Goal: Task Accomplishment & Management: Manage account settings

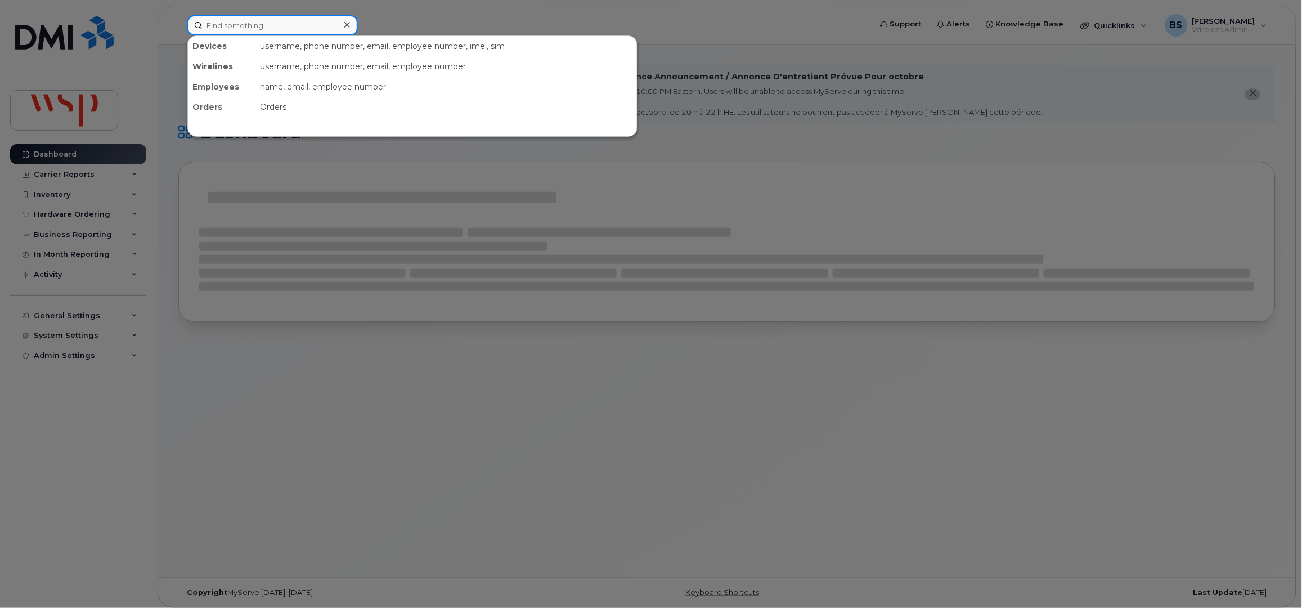
click at [269, 26] on input at bounding box center [272, 25] width 171 height 20
paste input "289-927-5970"
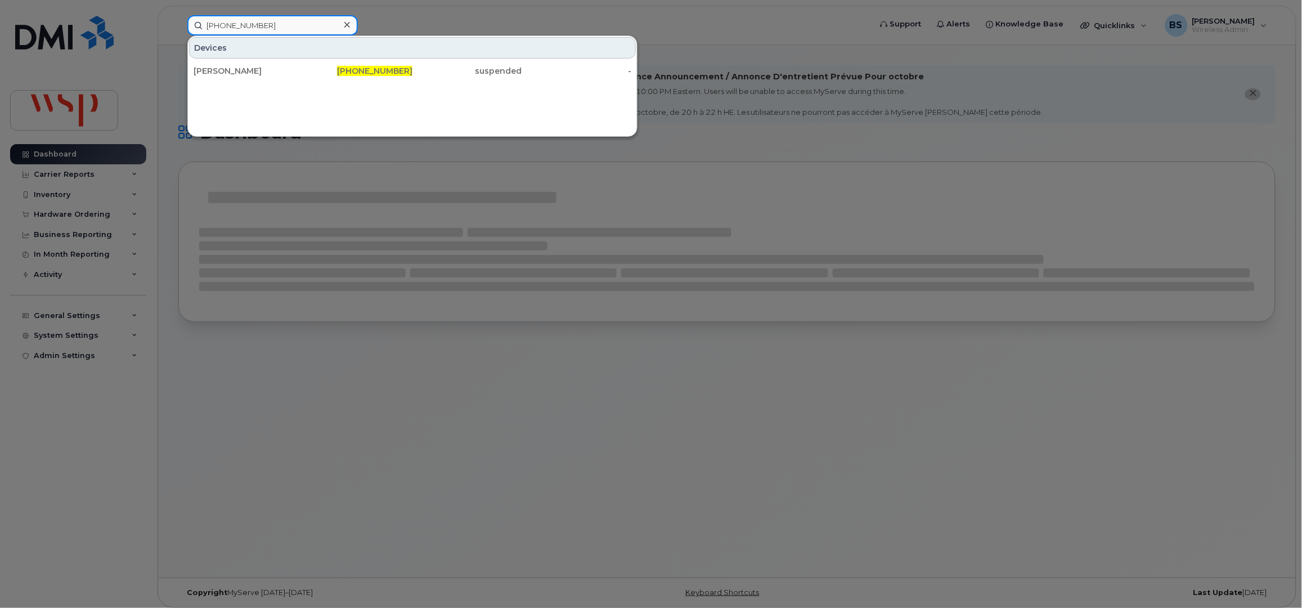
type input "289-927-5970"
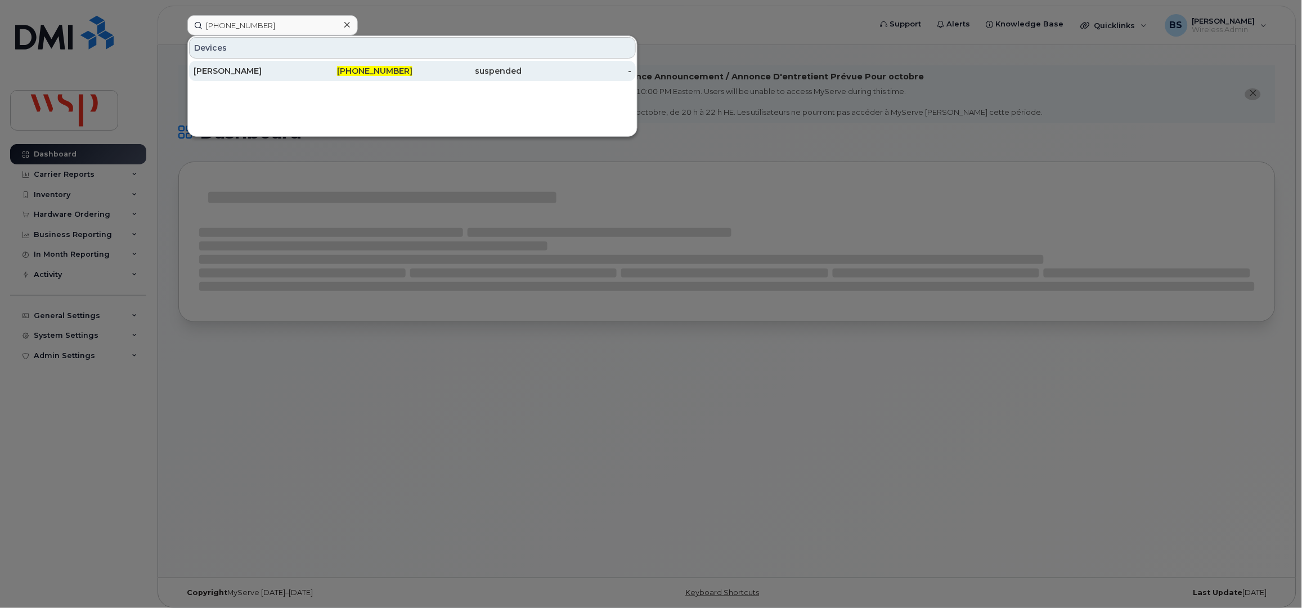
click at [215, 71] on div "Lee Thomas" at bounding box center [249, 70] width 110 height 11
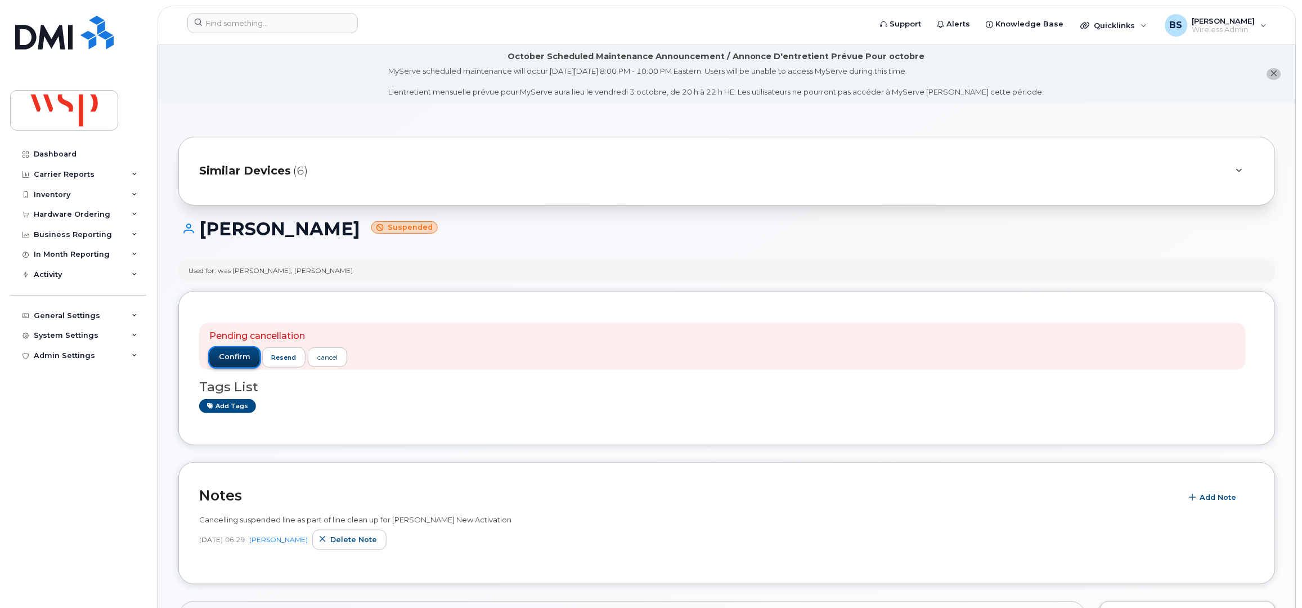
click at [230, 353] on span "confirm" at bounding box center [235, 357] width 32 height 10
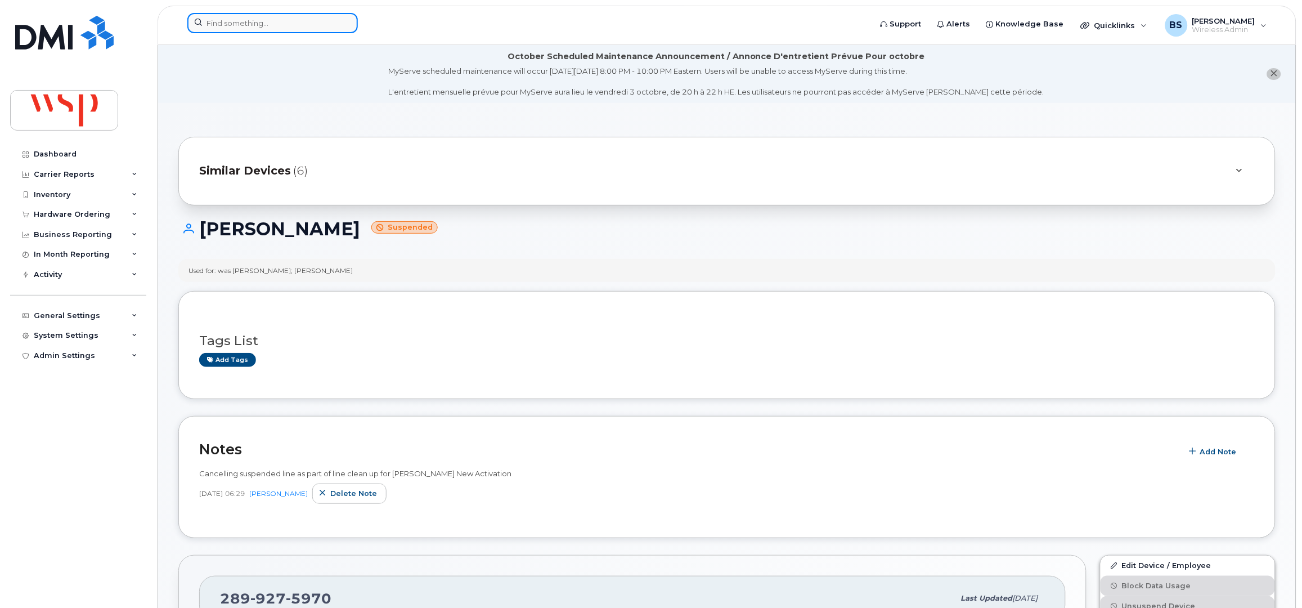
click at [257, 26] on input at bounding box center [272, 23] width 171 height 20
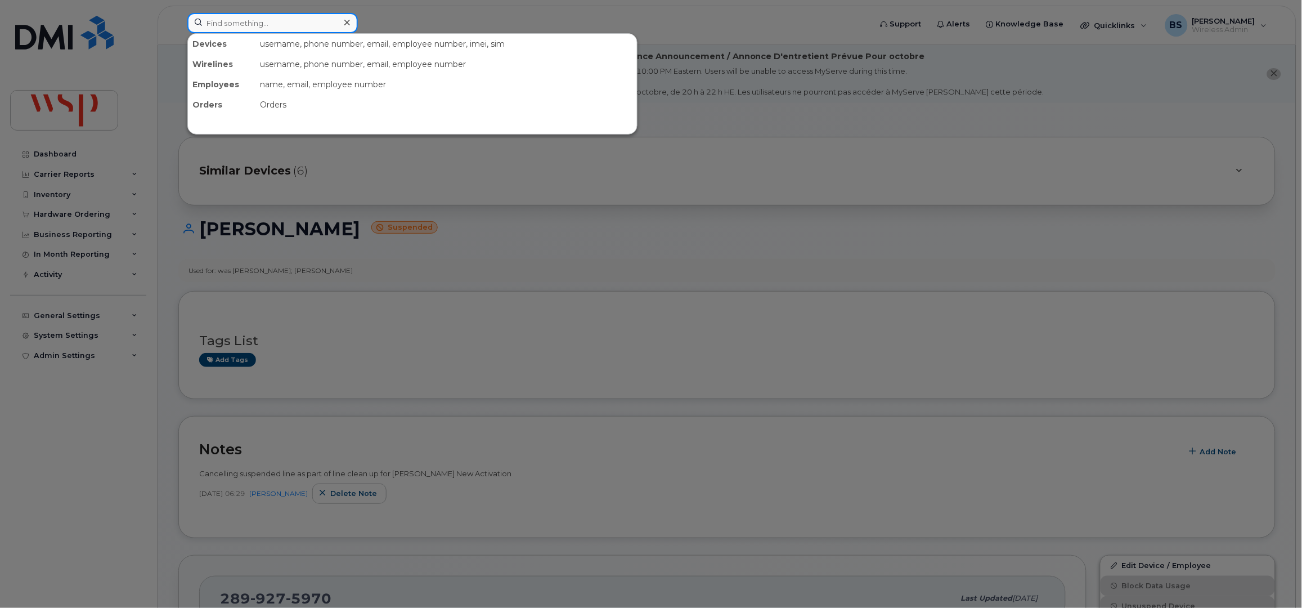
paste input "478) 232-4823"
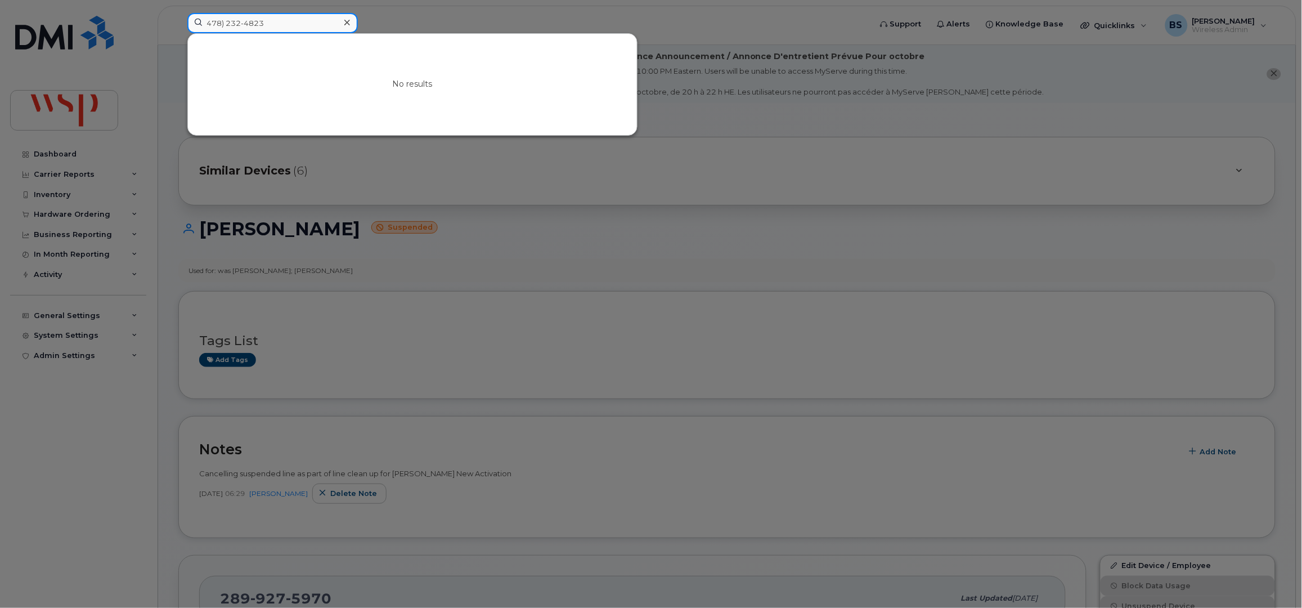
click at [222, 23] on input "478) 232-4823" at bounding box center [272, 23] width 171 height 20
click at [308, 26] on input "4782324823" at bounding box center [272, 23] width 171 height 20
drag, startPoint x: 308, startPoint y: 26, endPoint x: 201, endPoint y: 26, distance: 106.9
click at [204, 26] on input "4782324823" at bounding box center [272, 23] width 171 height 20
paste input "Scott Cureton"
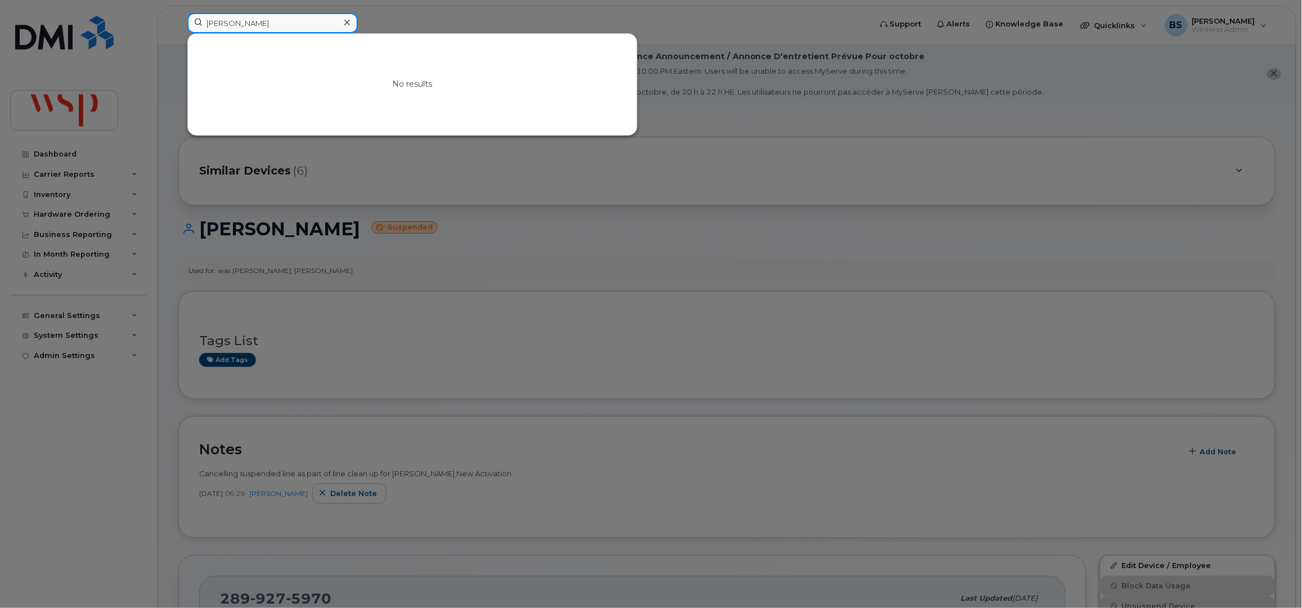
click at [217, 27] on input "Scott Cureton" at bounding box center [272, 23] width 171 height 20
type input "Cureton"
drag, startPoint x: 230, startPoint y: 97, endPoint x: 126, endPoint y: 76, distance: 106.3
click at [217, 98] on div "No results" at bounding box center [412, 84] width 449 height 101
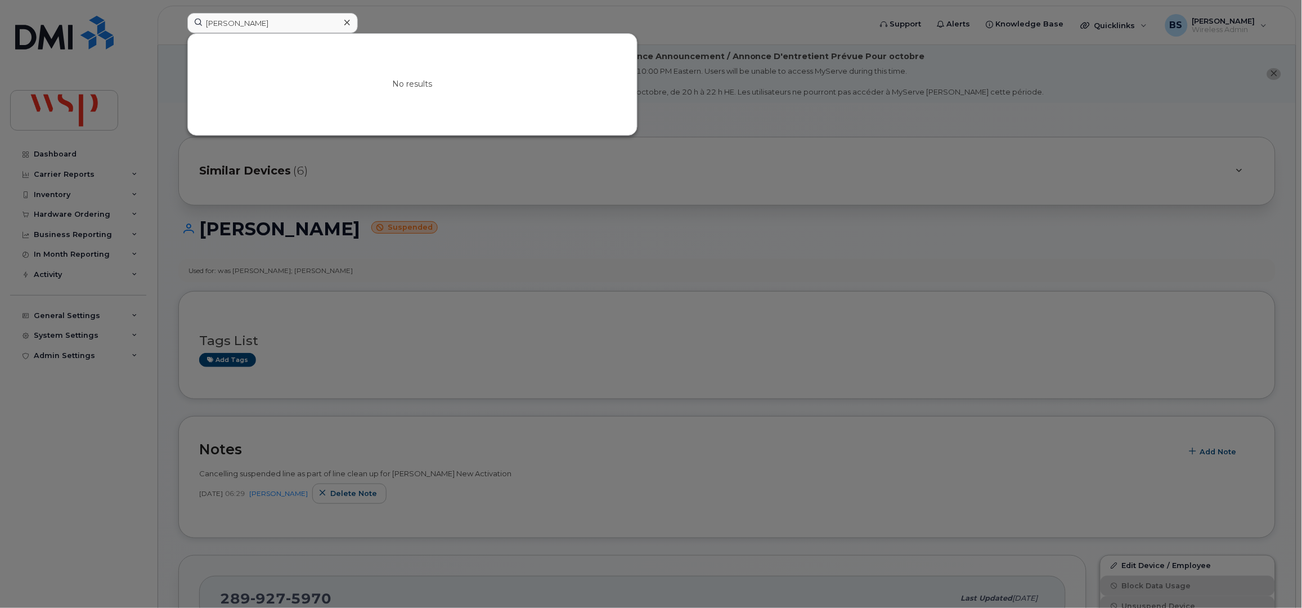
click at [65, 29] on div at bounding box center [651, 304] width 1302 height 608
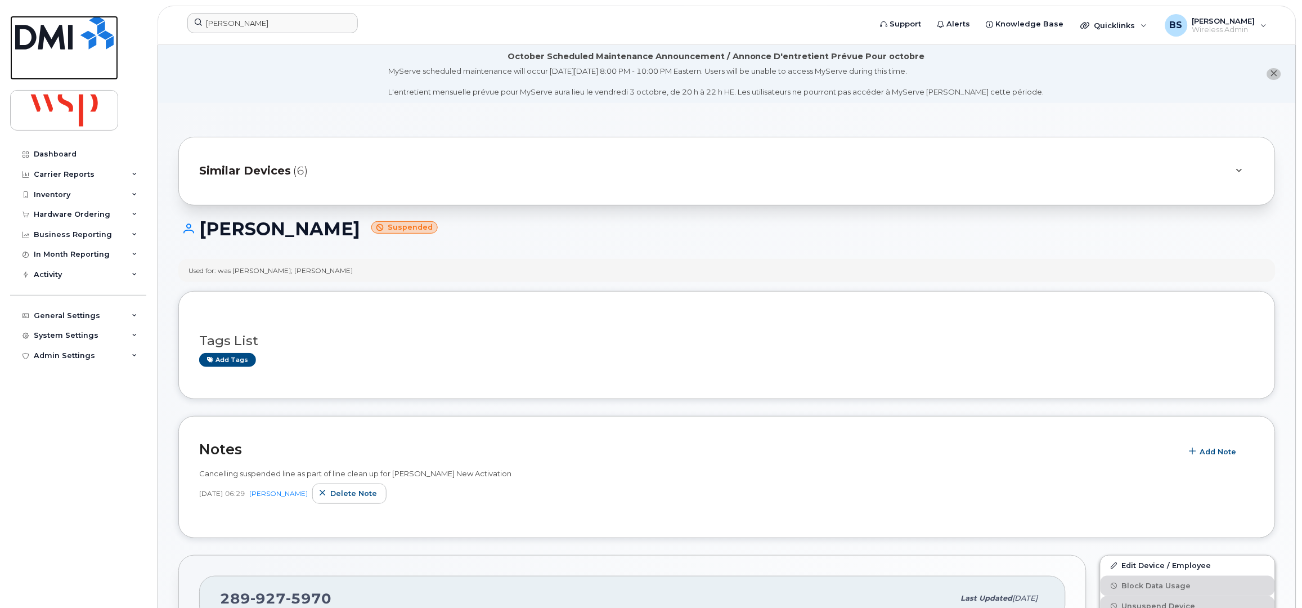
drag, startPoint x: 55, startPoint y: 35, endPoint x: 61, endPoint y: 36, distance: 6.8
click at [55, 35] on img at bounding box center [64, 33] width 98 height 34
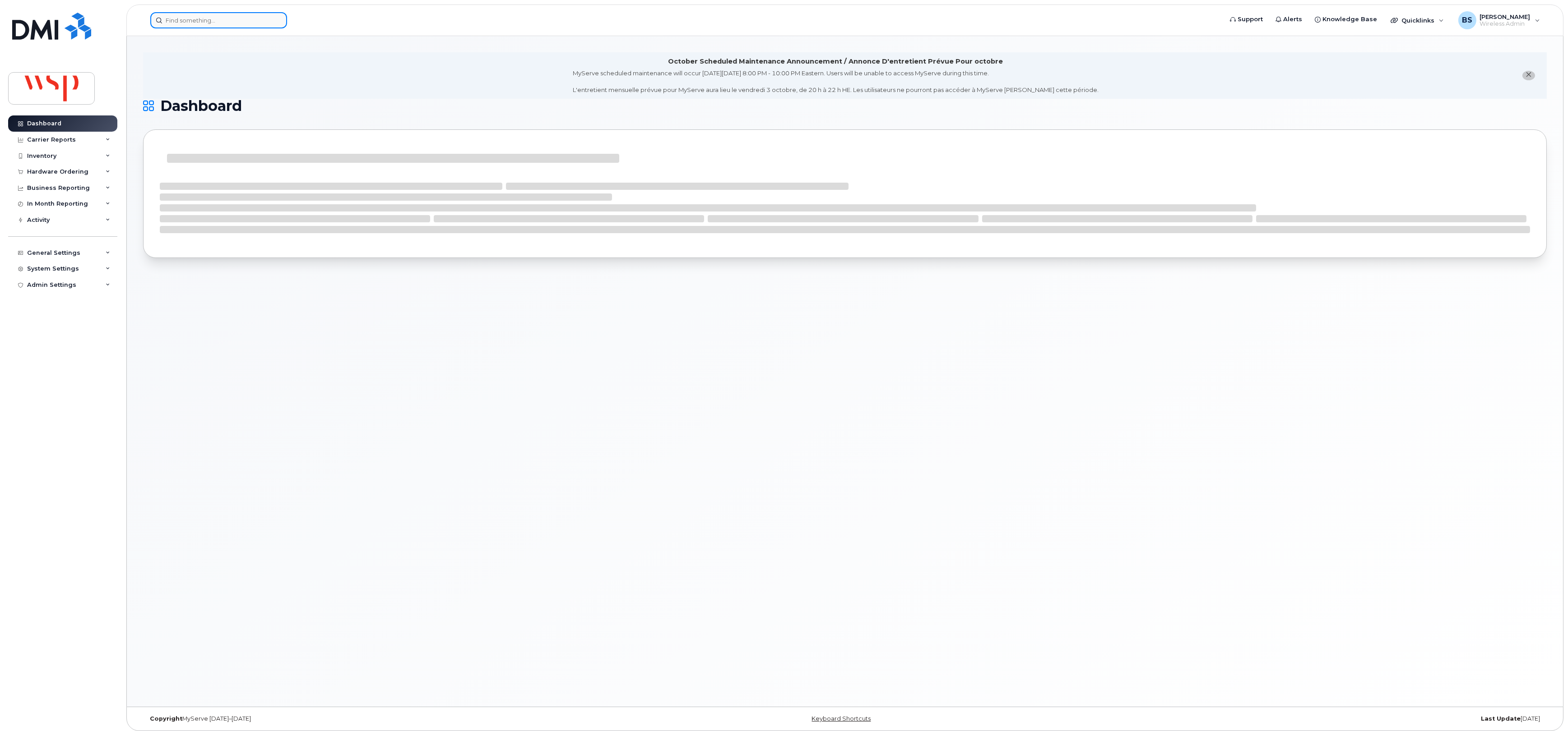
click at [183, 19] on input at bounding box center [218, 20] width 137 height 16
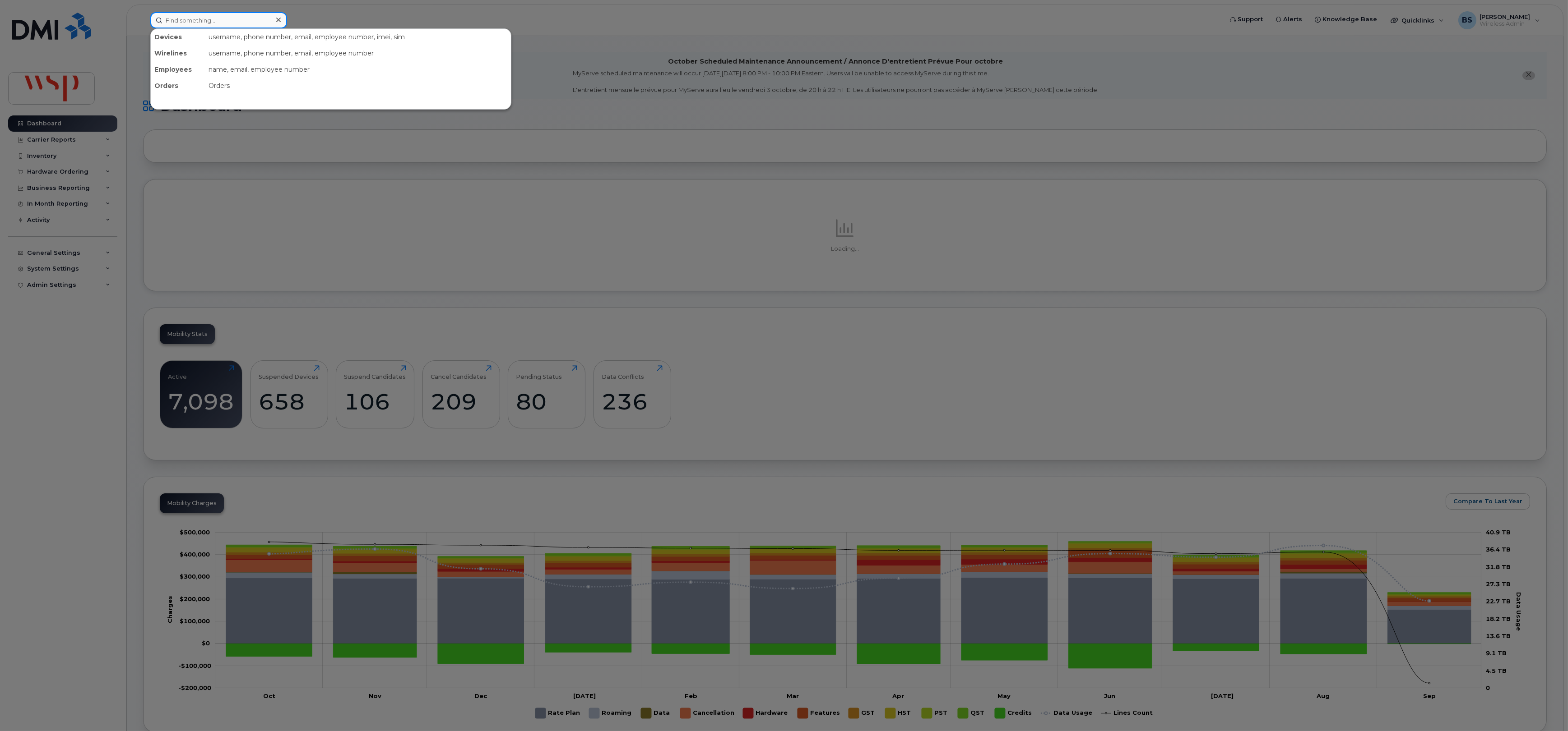
paste input "4782324823"
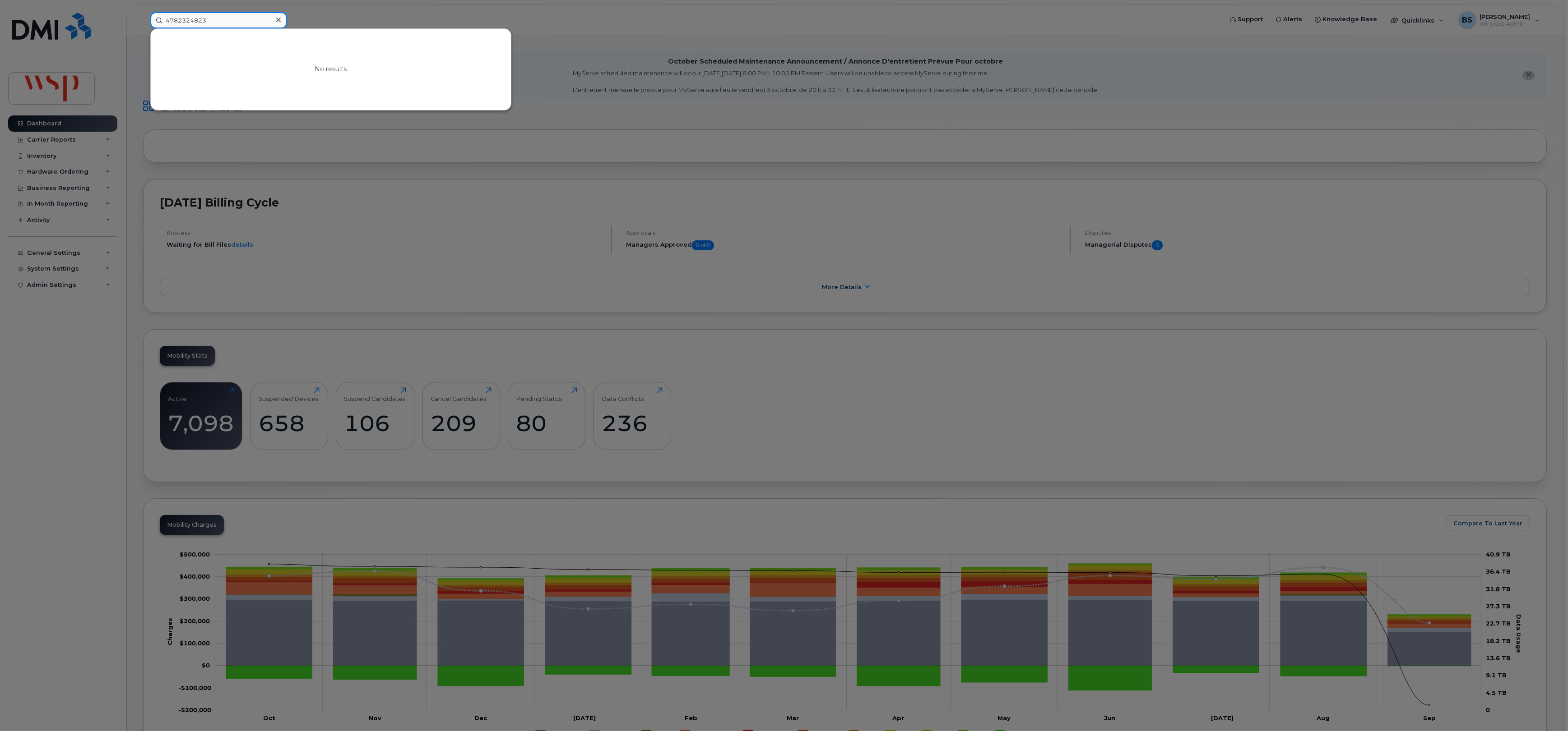
drag, startPoint x: 199, startPoint y: 22, endPoint x: 123, endPoint y: 19, distance: 76.1
click at [143, 19] on div "4782324823 No results" at bounding box center [683, 20] width 1080 height 16
paste input "-357-1248"
drag, startPoint x: 222, startPoint y: 29, endPoint x: 124, endPoint y: 29, distance: 98.0
click at [143, 28] on div "4783571248 No results" at bounding box center [683, 20] width 1080 height 16
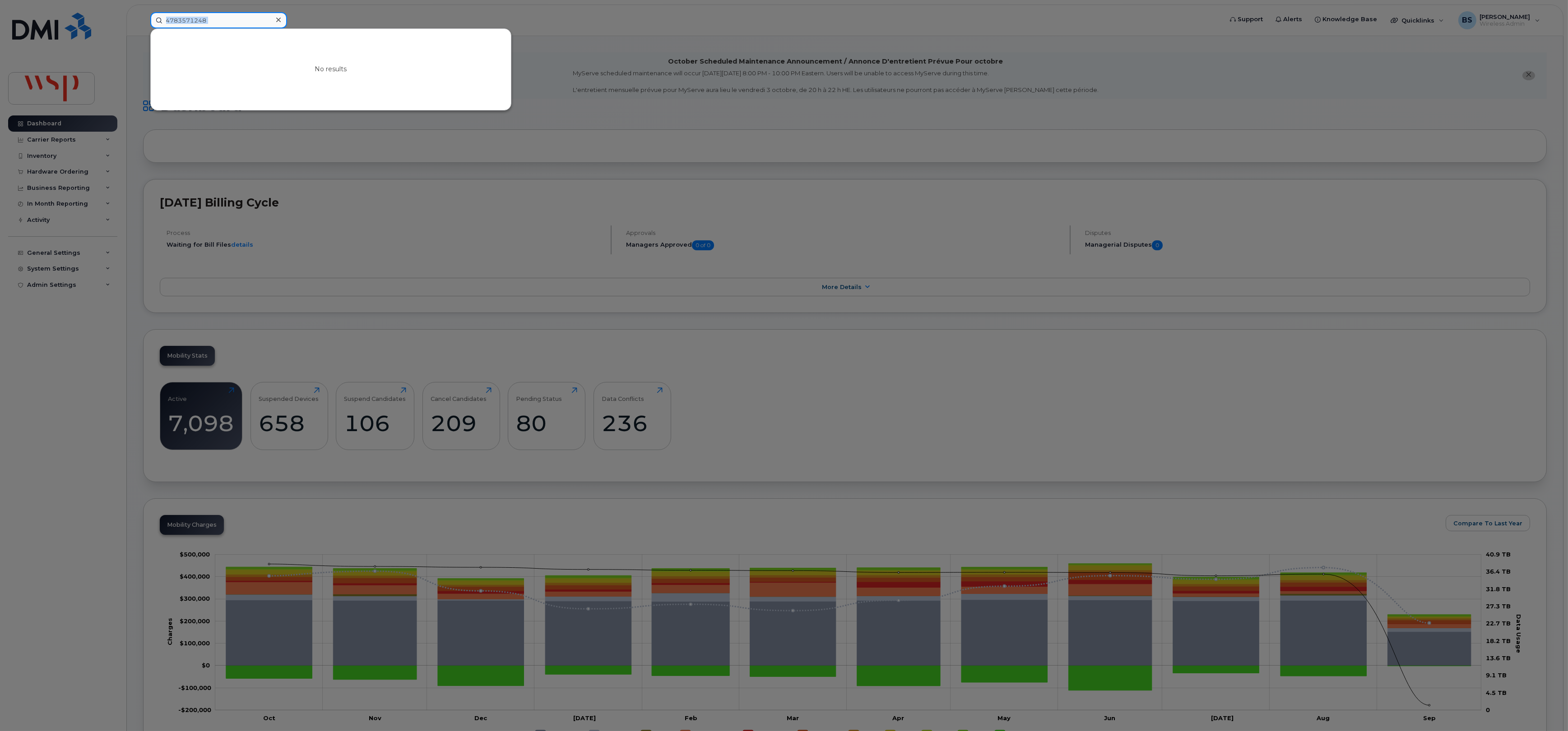
click at [247, 26] on input "4783571248" at bounding box center [218, 20] width 137 height 16
drag, startPoint x: 246, startPoint y: 24, endPoint x: 124, endPoint y: 24, distance: 122.0
click at [143, 24] on div "4783571248 No results" at bounding box center [683, 20] width 1080 height 16
drag, startPoint x: 225, startPoint y: 25, endPoint x: 74, endPoint y: 27, distance: 151.0
click at [143, 27] on div "5193783493 Devices BRIAN SCOTT 519 - 378 - 3493 active -" at bounding box center [683, 20] width 1080 height 16
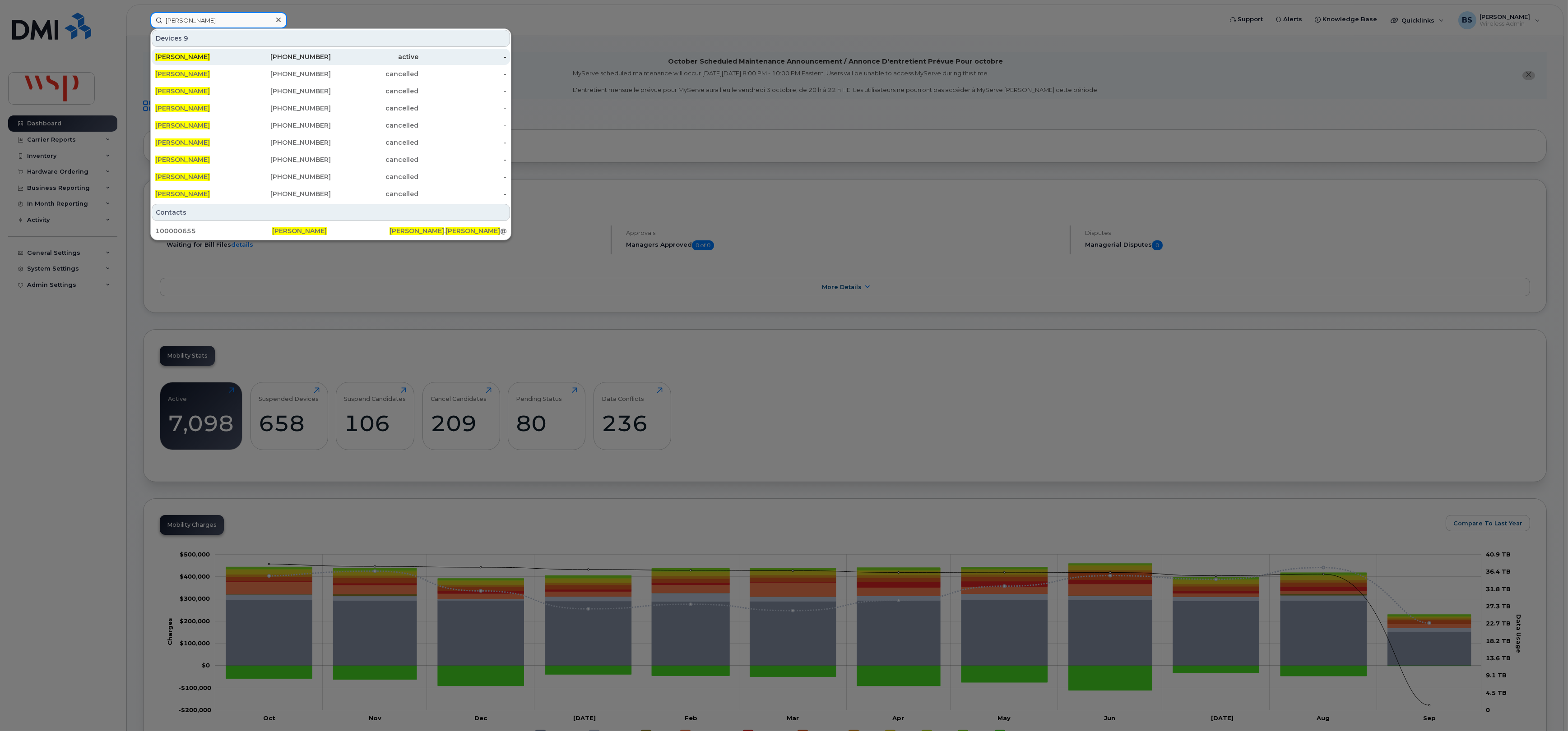
type input "james scott"
click at [184, 59] on span "James Scott" at bounding box center [183, 57] width 55 height 8
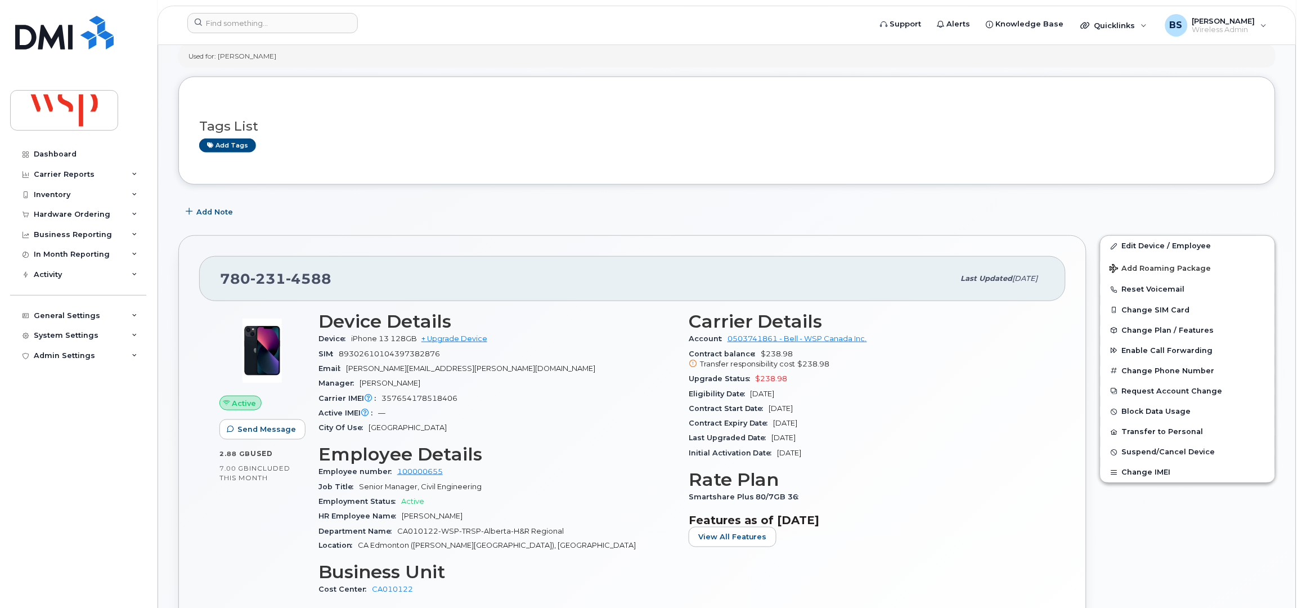
scroll to position [225, 0]
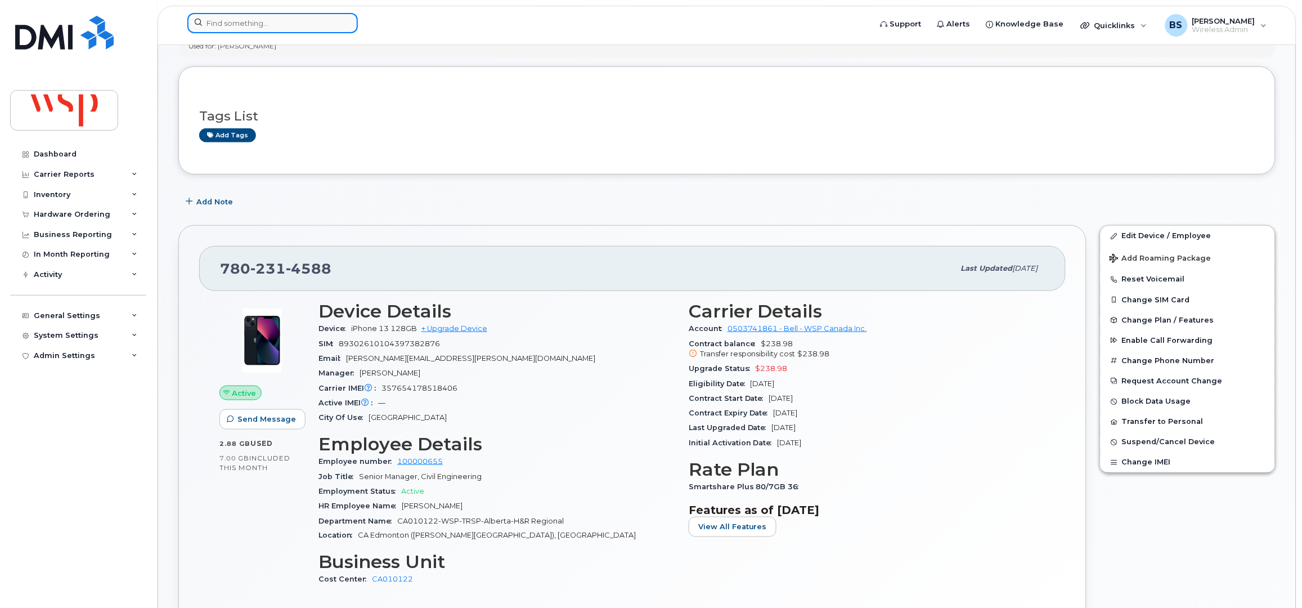
click at [273, 24] on input at bounding box center [272, 23] width 171 height 20
paste input "100012706"
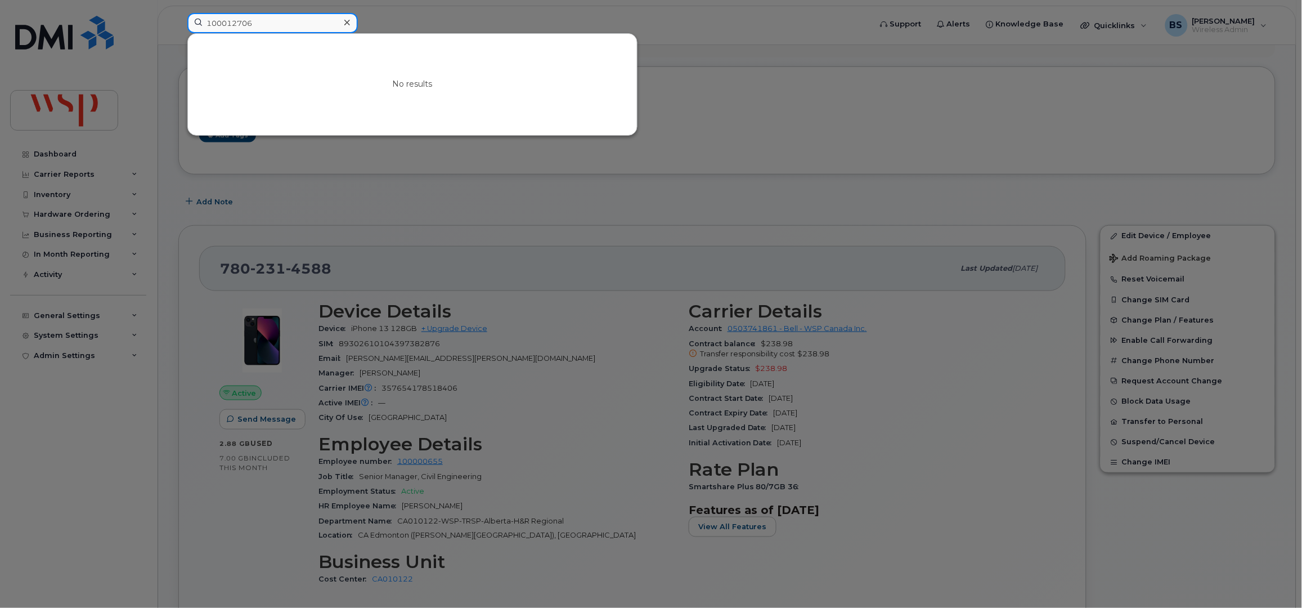
click at [272, 22] on input "100012706" at bounding box center [272, 23] width 171 height 20
type input "100012706"
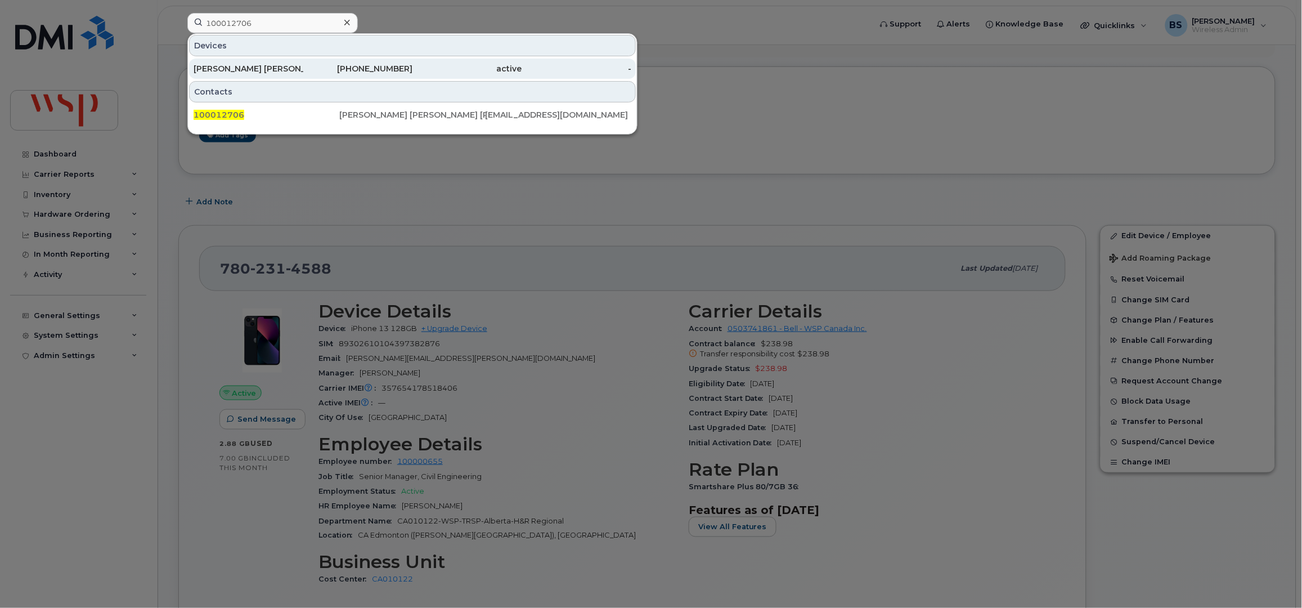
click at [264, 66] on div "[PERSON_NAME] [PERSON_NAME] [PERSON_NAME]" at bounding box center [249, 68] width 110 height 11
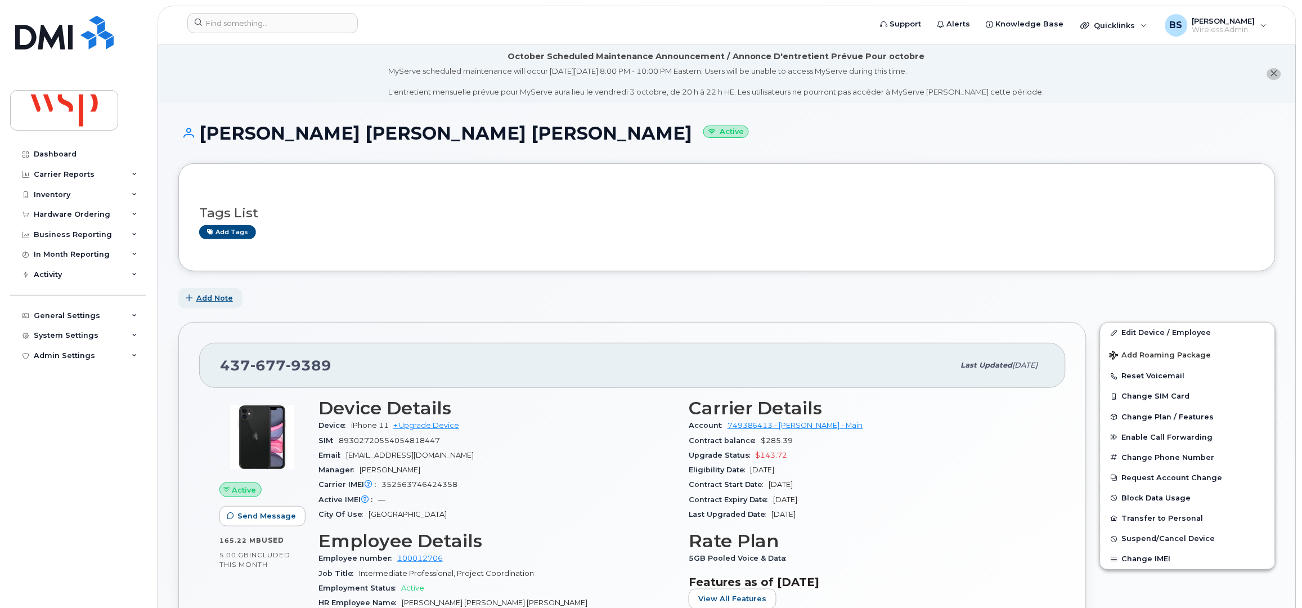
click at [212, 299] on span "Add Note" at bounding box center [214, 298] width 37 height 11
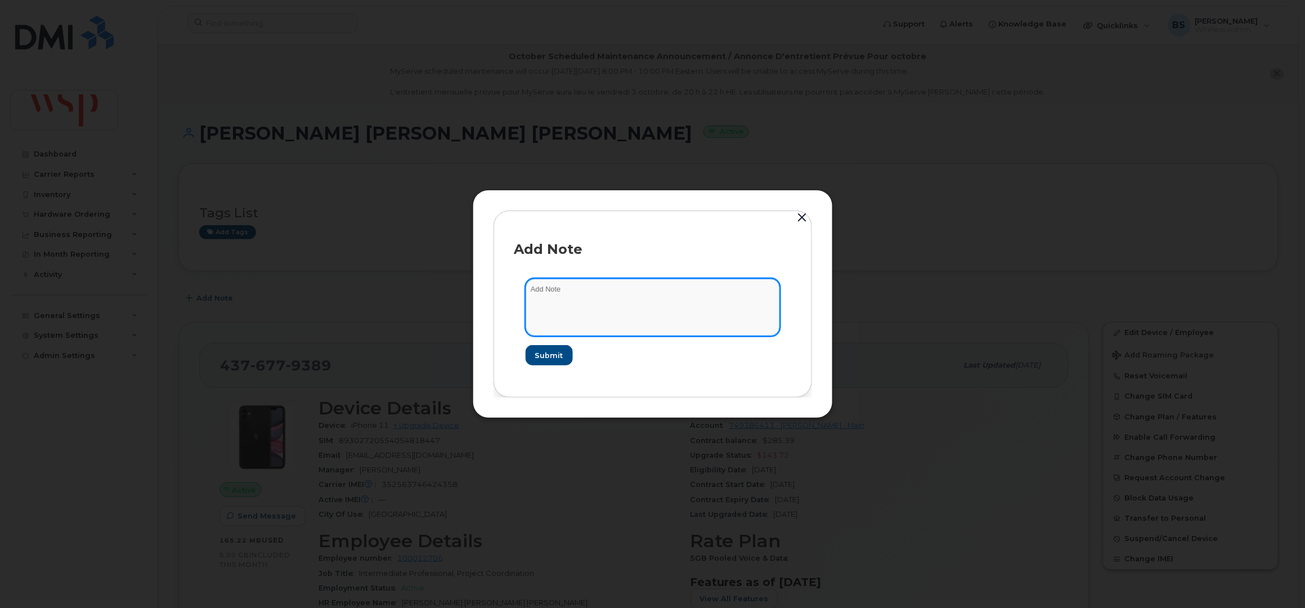
click at [574, 299] on textarea at bounding box center [653, 307] width 254 height 57
paste textarea "Please note [PERSON_NAME] - EE# 100012706 is on leave effective [DATE]. Kindly …"
click at [621, 302] on textarea "Please note [PERSON_NAME] - EE# 100012706 is on leave effective [DATE]. Kindly …" at bounding box center [653, 307] width 254 height 57
drag, startPoint x: 732, startPoint y: 300, endPoint x: 688, endPoint y: 301, distance: 43.3
click at [688, 301] on textarea "Please note [PERSON_NAME] - EE# 100012706 is on leave effective [DATE]. Kindly …" at bounding box center [653, 307] width 254 height 57
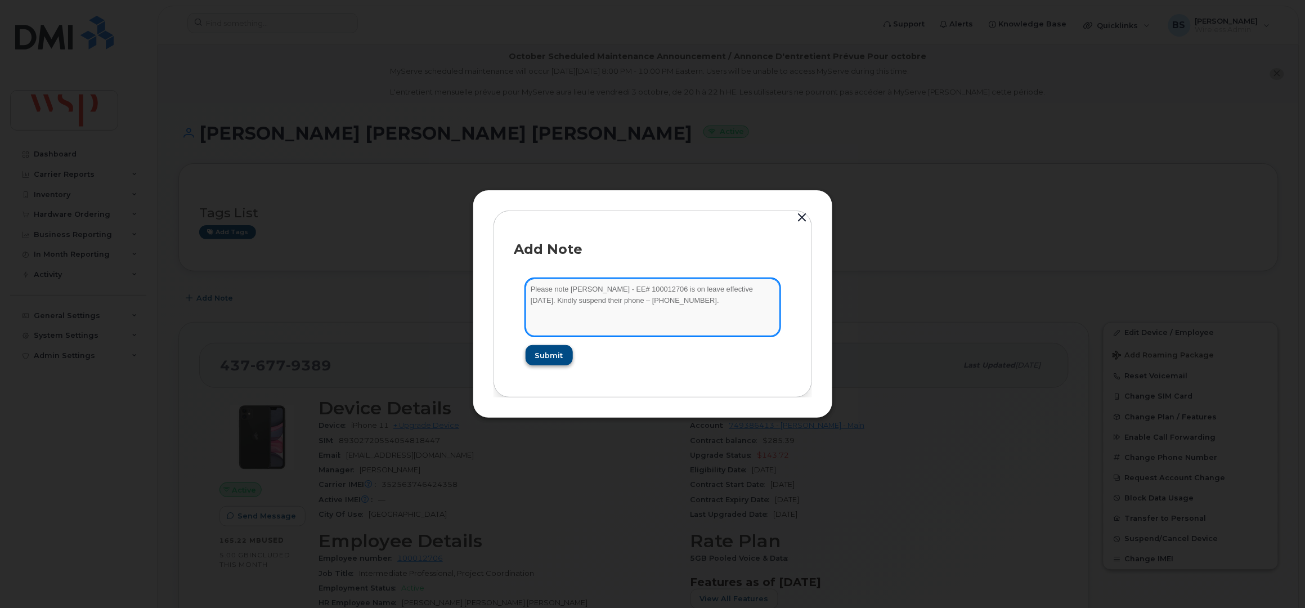
type textarea "Please note [PERSON_NAME] - EE# 100012706 is on leave effective [DATE]. Kindly …"
drag, startPoint x: 548, startPoint y: 351, endPoint x: 534, endPoint y: 332, distance: 23.4
click at [548, 352] on span "Submit" at bounding box center [549, 355] width 28 height 11
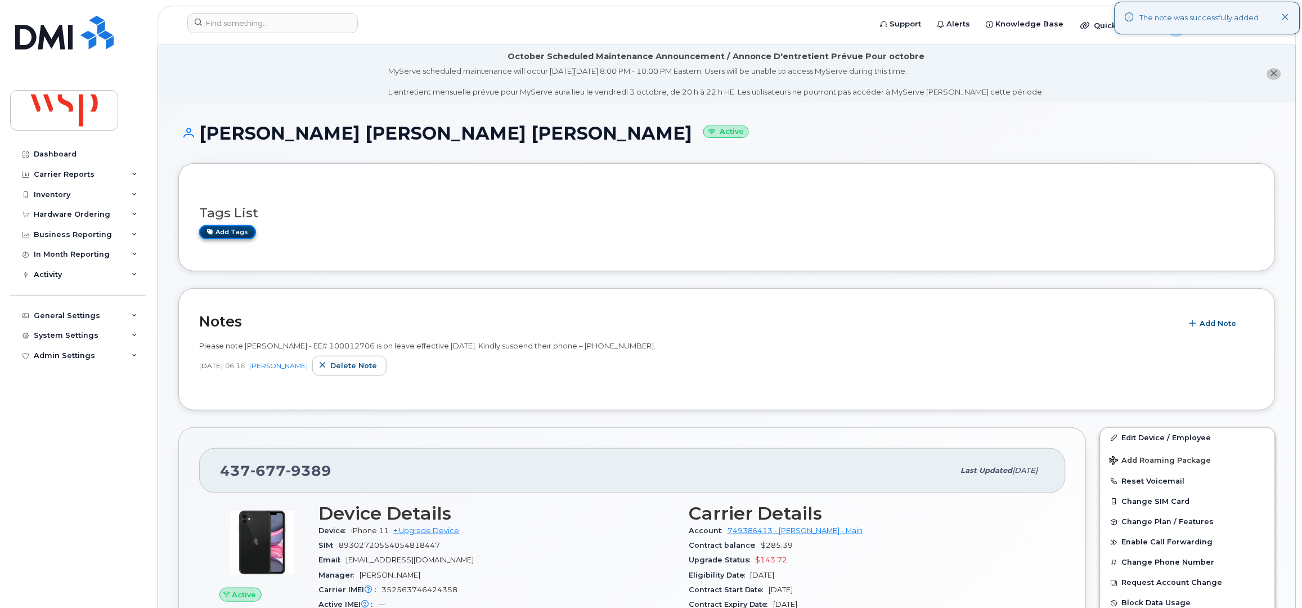
click at [232, 232] on link "Add tags" at bounding box center [227, 232] width 57 height 14
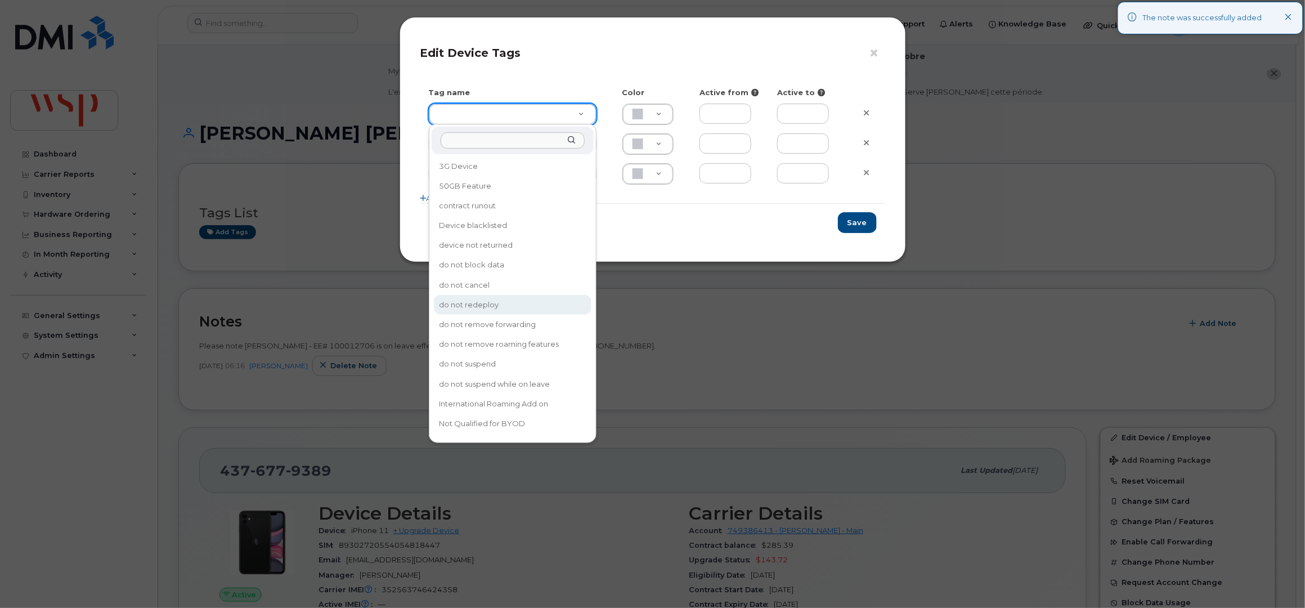
type input "do not redeploy"
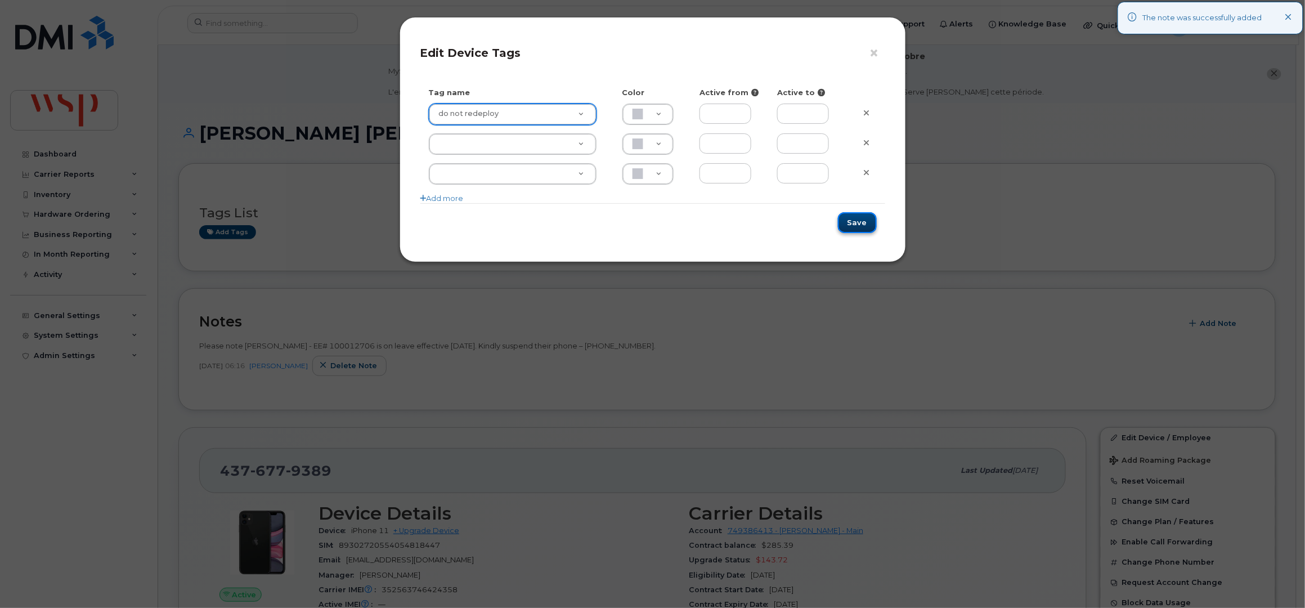
click at [859, 216] on button "Save" at bounding box center [857, 222] width 39 height 21
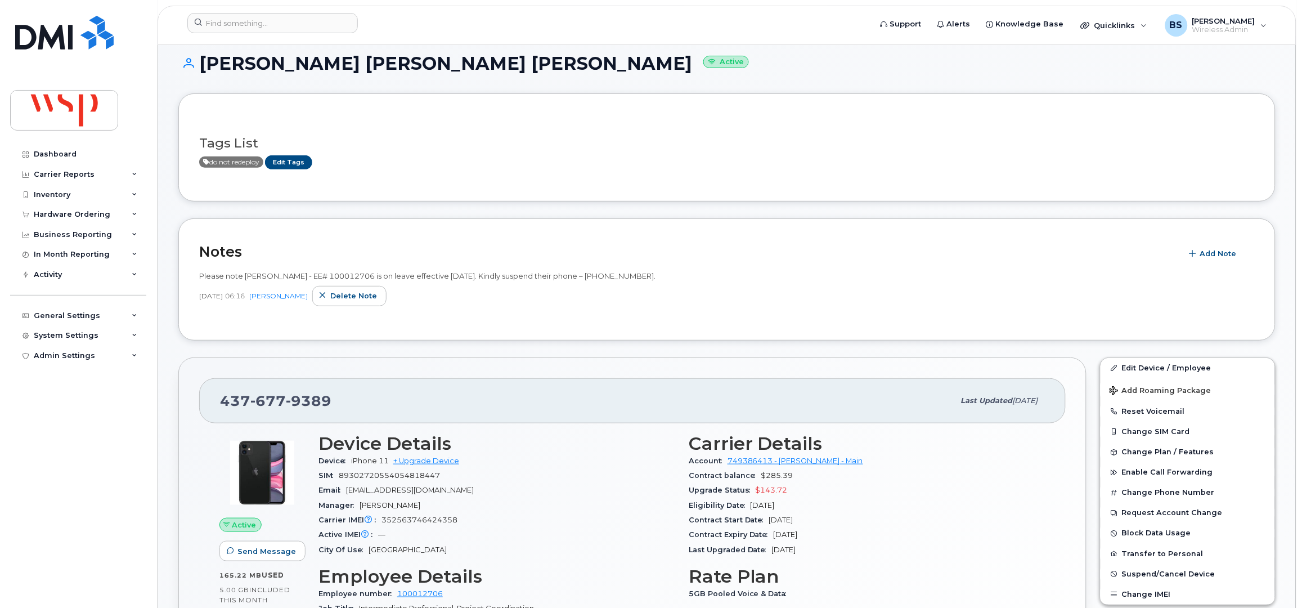
scroll to position [150, 0]
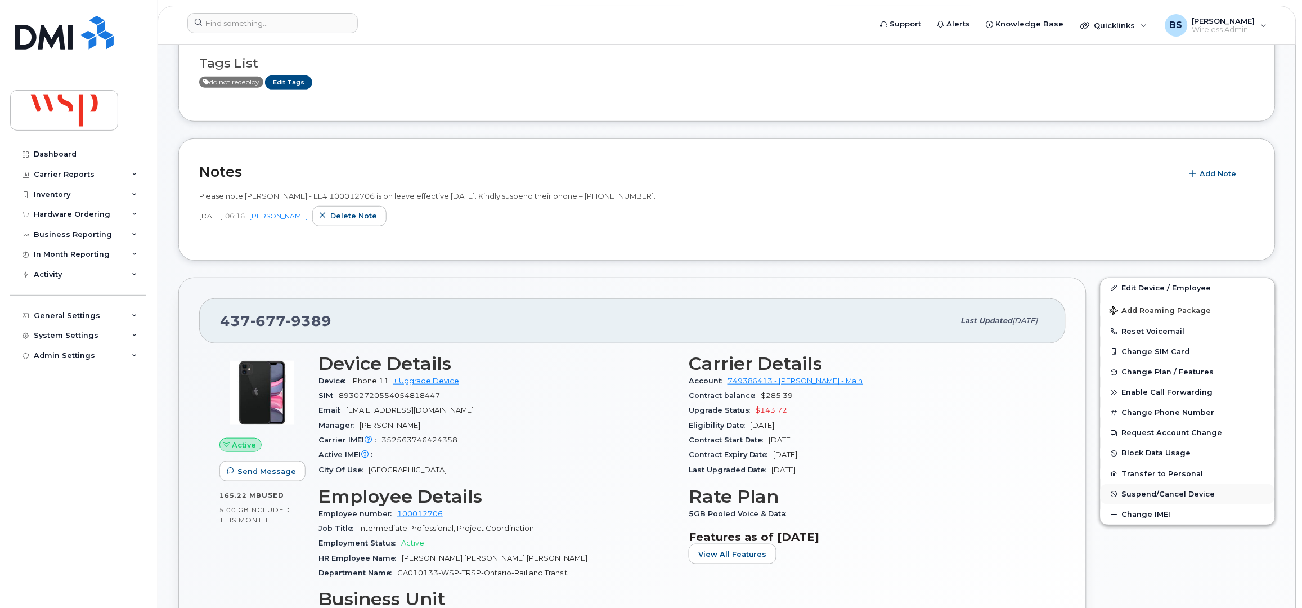
click at [1134, 495] on span "Suspend/Cancel Device" at bounding box center [1168, 494] width 93 height 8
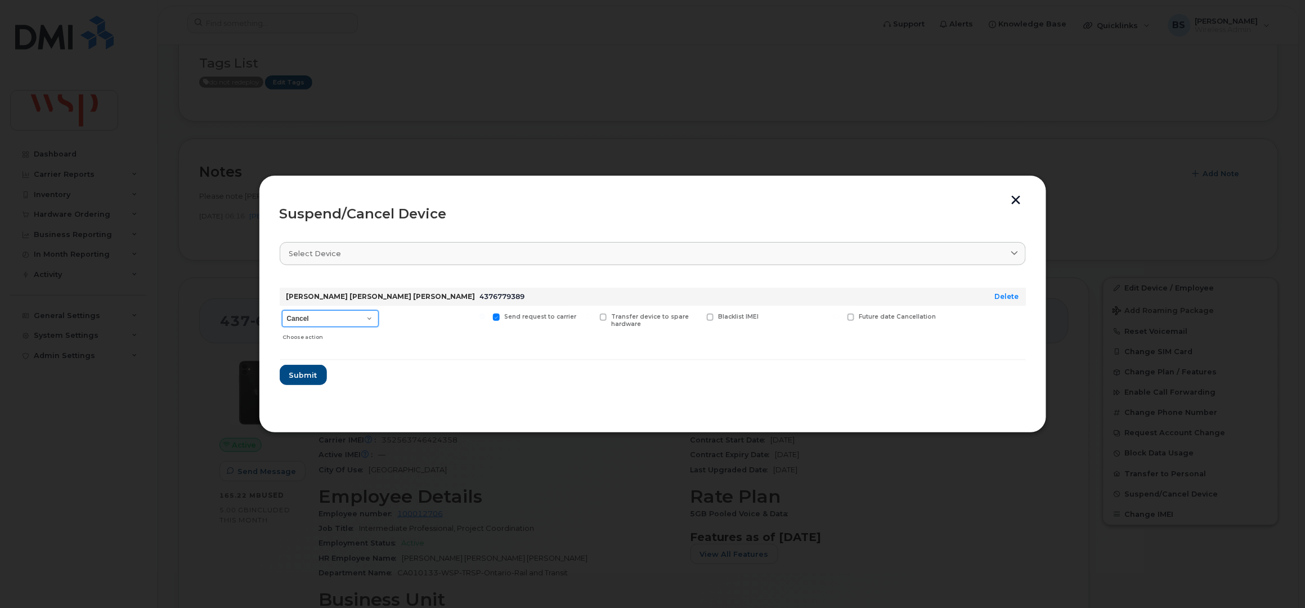
click at [332, 312] on select "Cancel Suspend - Reduced Rate Suspend - Full Rate Suspend - Lost Device/Stolen …" at bounding box center [330, 318] width 97 height 17
select select "[object Object]"
click at [282, 310] on select "Cancel Suspend - Reduced Rate Suspend - Full Rate Suspend - Lost Device/Stolen …" at bounding box center [330, 318] width 97 height 17
click at [862, 315] on span "Future suspend date" at bounding box center [891, 316] width 65 height 7
click at [840, 315] on input "Future suspend date" at bounding box center [837, 316] width 6 height 6
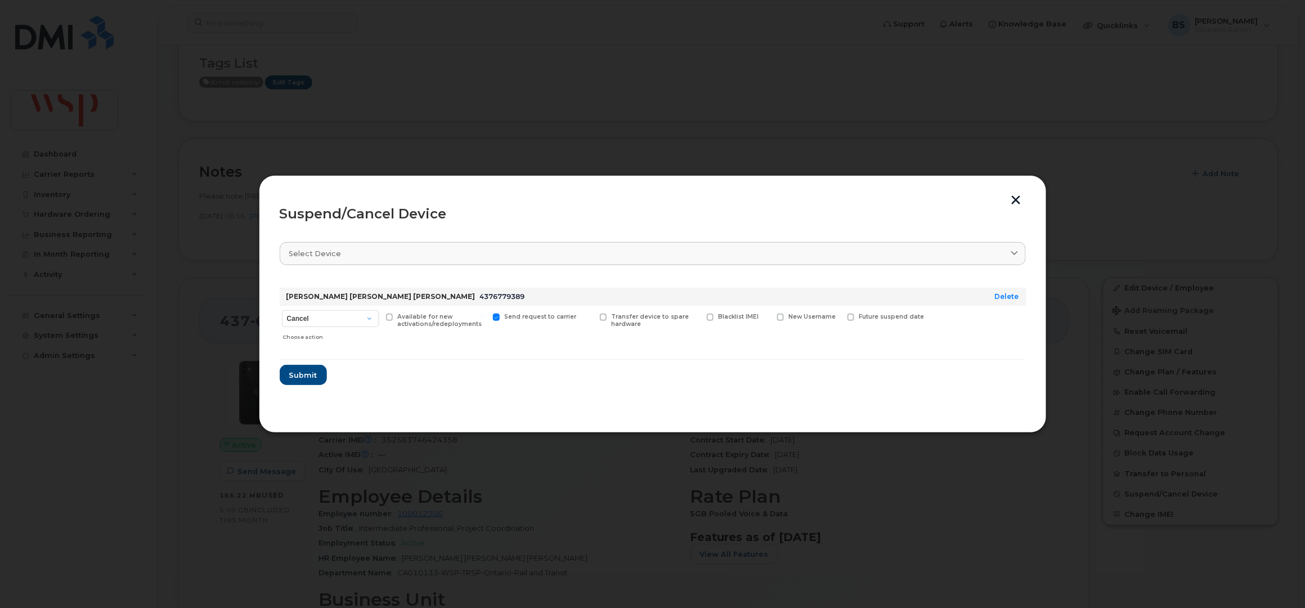
checkbox input "true"
click at [888, 335] on input "date" at bounding box center [893, 334] width 91 height 20
click at [925, 332] on input "date" at bounding box center [893, 334] width 91 height 20
type input "[DATE]"
click at [302, 376] on span "Submit" at bounding box center [303, 378] width 28 height 11
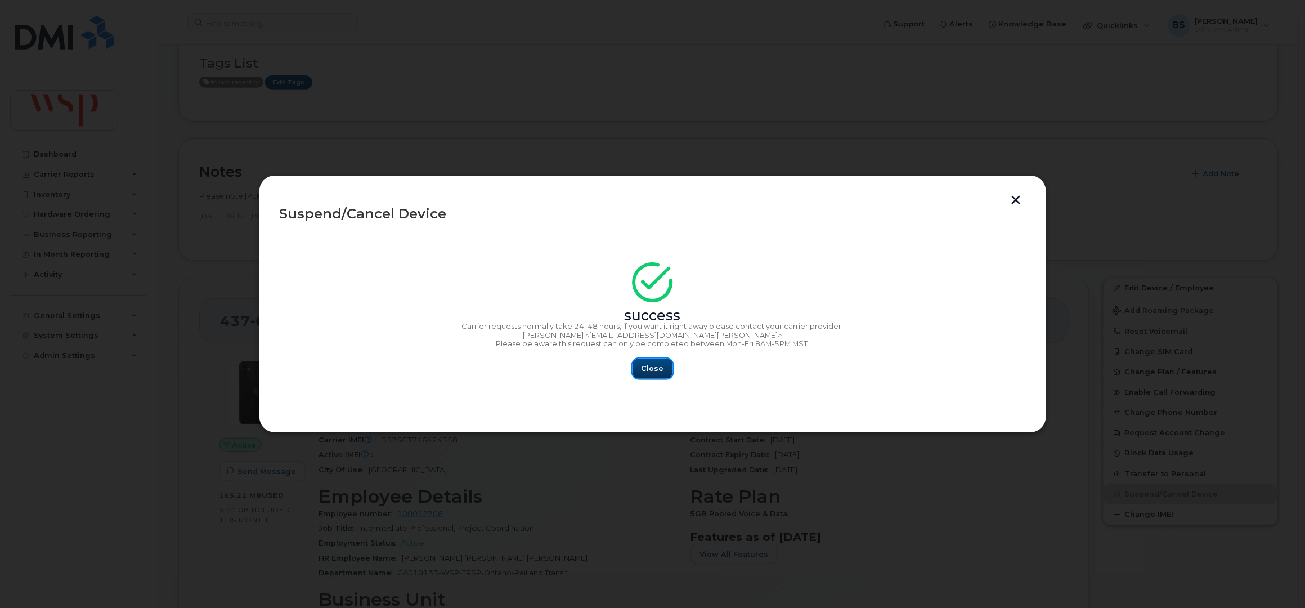
click at [655, 361] on button "Close" at bounding box center [653, 368] width 41 height 20
